Goal: Task Accomplishment & Management: Use online tool/utility

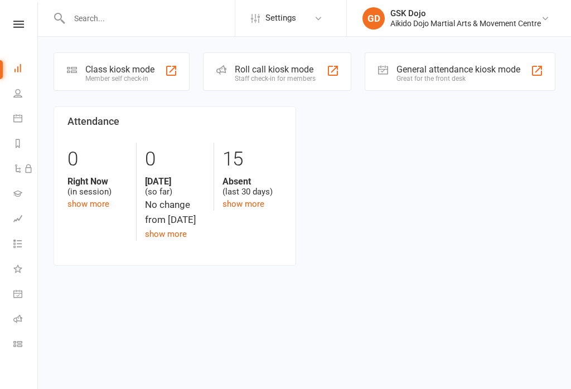
click at [132, 68] on div "Class kiosk mode" at bounding box center [119, 69] width 69 height 11
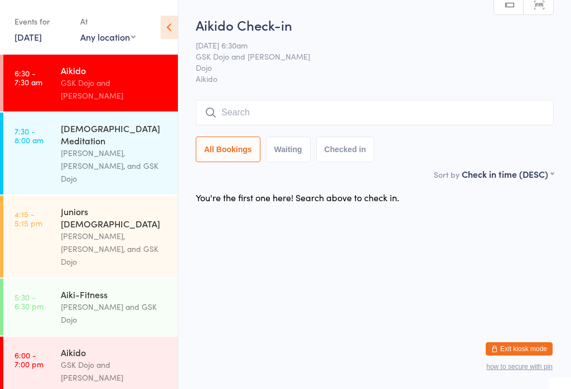
click at [291, 103] on input "search" at bounding box center [375, 113] width 358 height 26
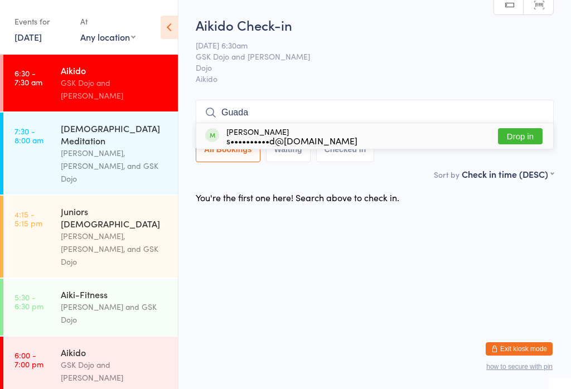
type input "Guada"
click at [342, 123] on div "Guadalupe Cincunegui s••••••••••d@gmail.com Drop in" at bounding box center [374, 136] width 357 height 26
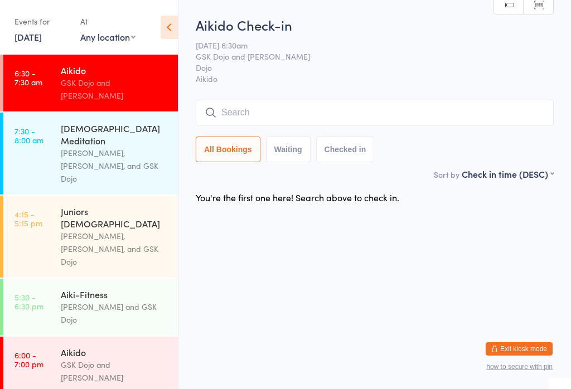
scroll to position [0, 0]
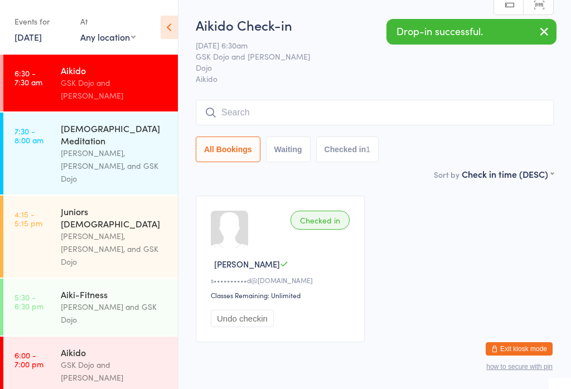
click at [273, 105] on input "search" at bounding box center [375, 113] width 358 height 26
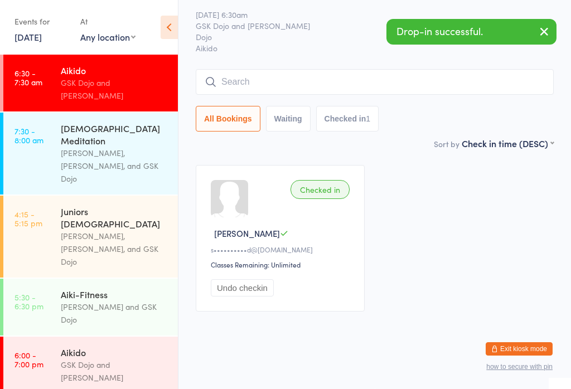
scroll to position [101, 0]
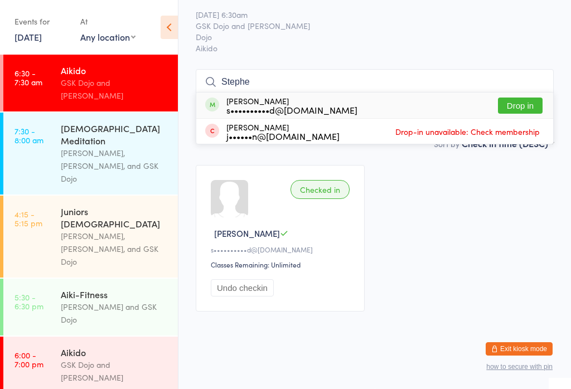
type input "Stephe"
click at [301, 97] on div "Stephen Damhuis s••••••••••d@gmail.com" at bounding box center [292, 106] width 131 height 18
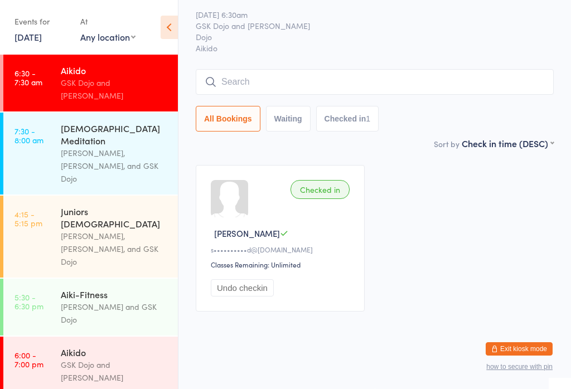
scroll to position [42, 0]
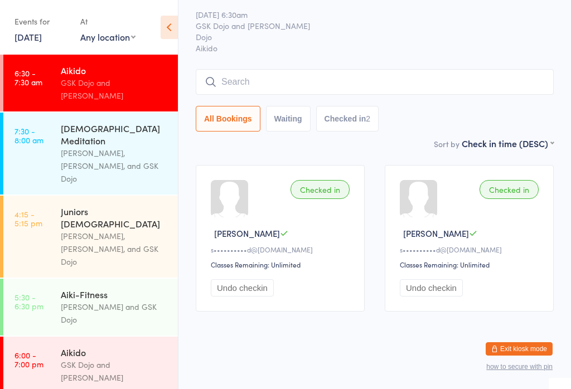
click at [227, 69] on input "search" at bounding box center [375, 82] width 358 height 26
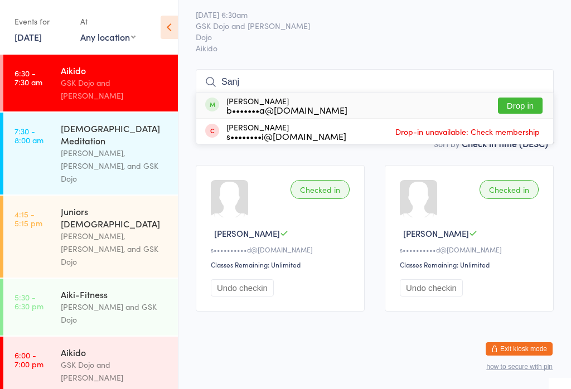
type input "Sanj"
click at [530, 98] on button "Drop in" at bounding box center [520, 106] width 45 height 16
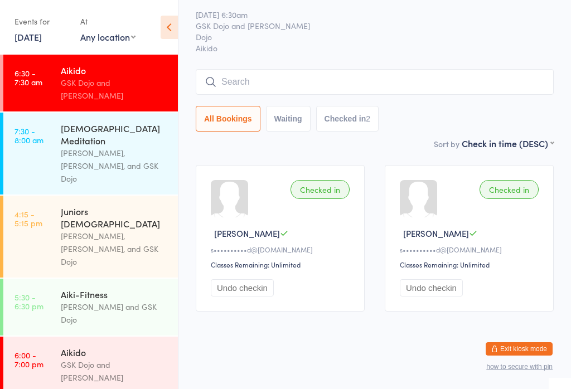
scroll to position [42, 0]
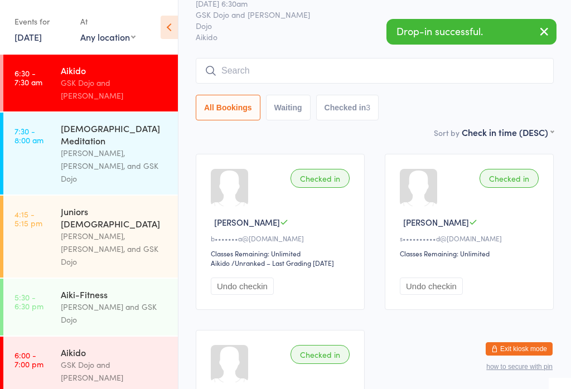
click at [245, 71] on input "search" at bounding box center [375, 71] width 358 height 26
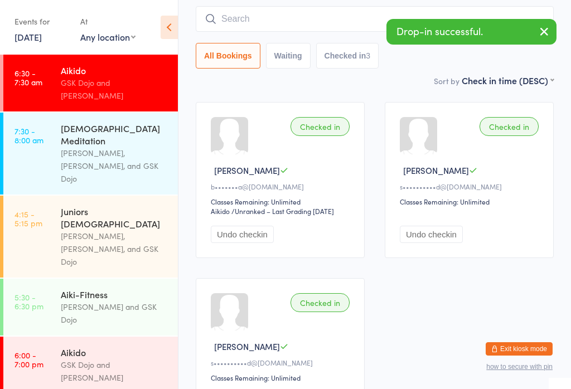
scroll to position [101, 0]
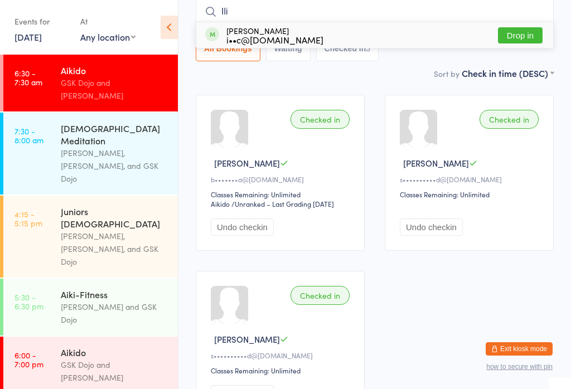
type input "Ili"
click at [519, 32] on button "Drop in" at bounding box center [520, 35] width 45 height 16
